Goal: Task Accomplishment & Management: Use online tool/utility

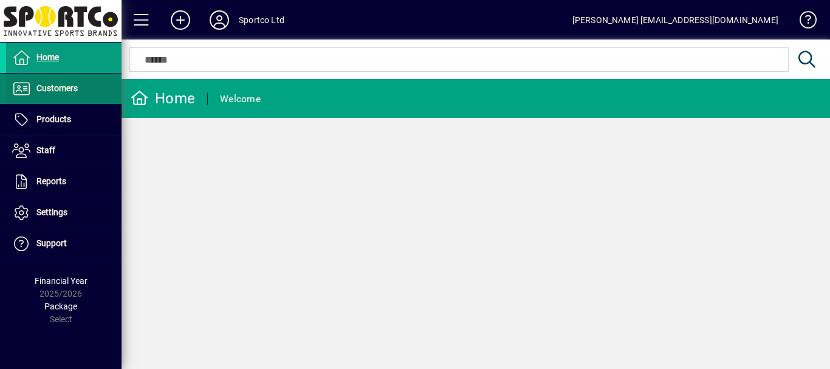
click at [44, 86] on span "Customers" at bounding box center [56, 88] width 41 height 10
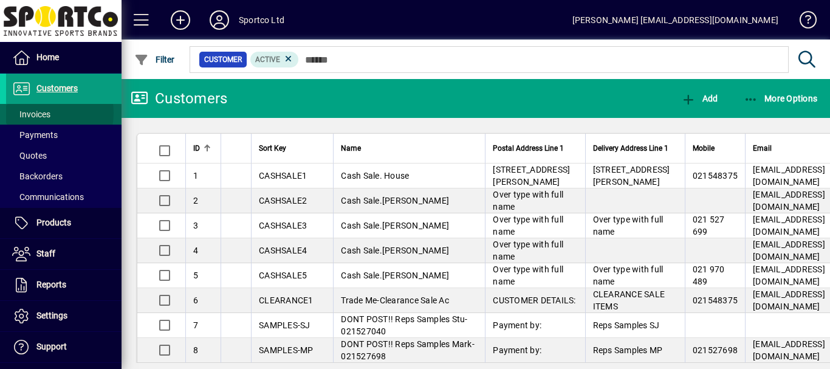
click at [41, 113] on span "Invoices" at bounding box center [31, 114] width 38 height 10
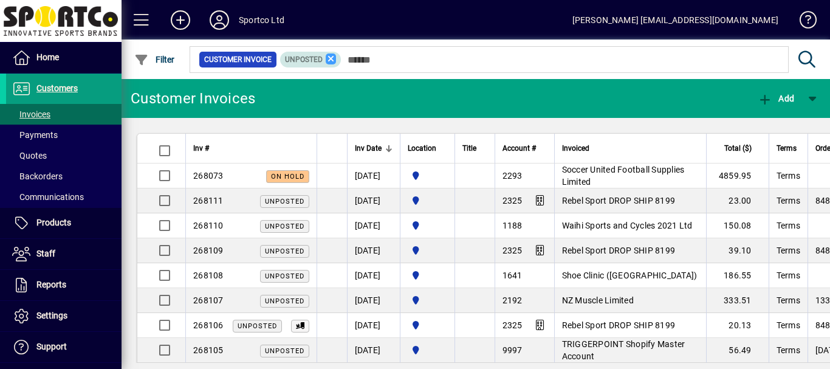
click at [332, 58] on icon at bounding box center [331, 58] width 11 height 11
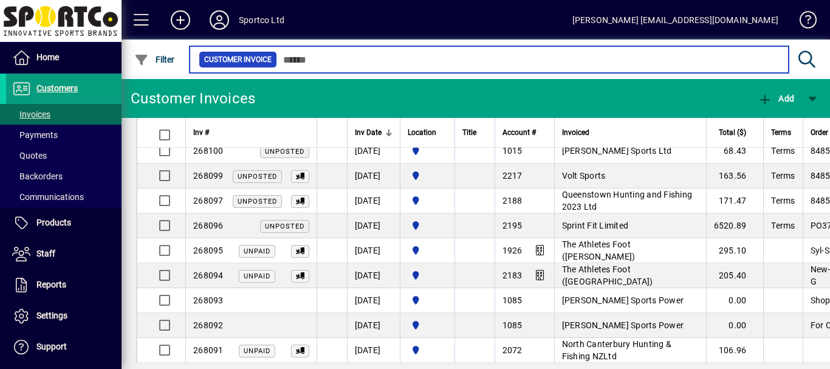
scroll to position [829, 0]
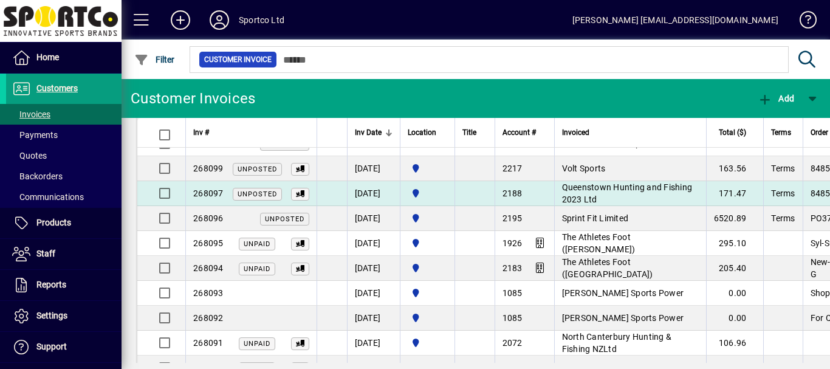
click at [602, 199] on span "Queenstown Hunting and Fishing 2023 Ltd" at bounding box center [627, 193] width 131 height 22
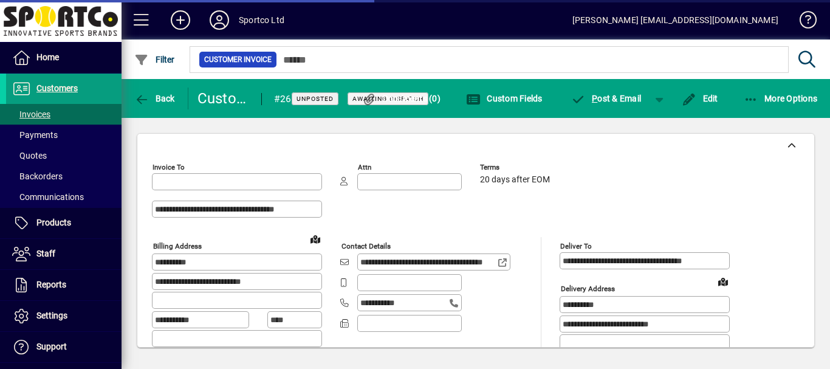
type input "**********"
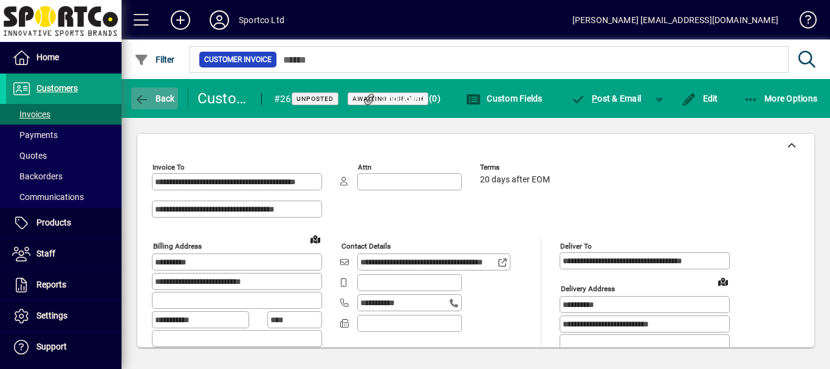
click at [165, 92] on span "button" at bounding box center [154, 98] width 47 height 29
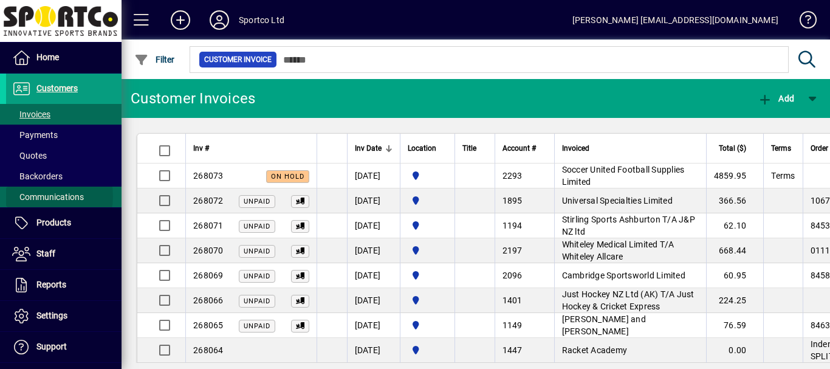
drag, startPoint x: 35, startPoint y: 196, endPoint x: 47, endPoint y: 197, distance: 11.6
click at [36, 197] on span "Communications" at bounding box center [48, 197] width 72 height 10
